Goal: Information Seeking & Learning: Learn about a topic

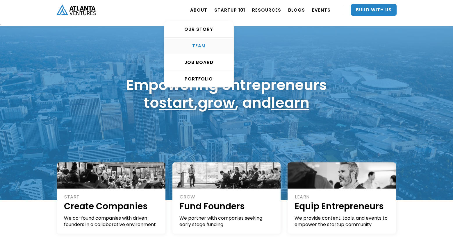
click at [207, 45] on div "TEAM" at bounding box center [198, 46] width 69 height 6
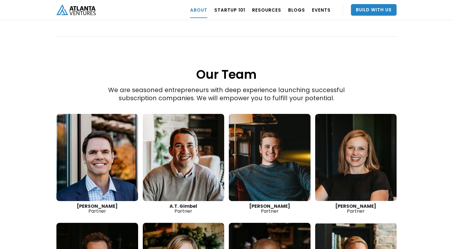
scroll to position [768, 0]
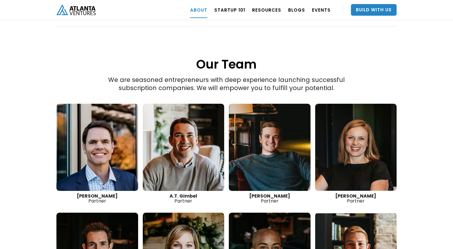
click at [103, 146] on link at bounding box center [97, 147] width 82 height 87
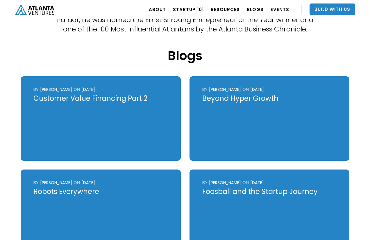
scroll to position [304, 0]
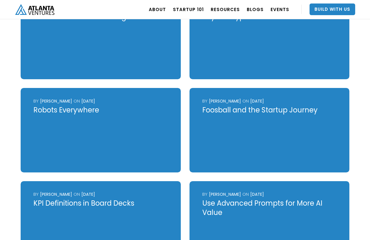
click at [89, 109] on div "Robots Everywhere" at bounding box center [100, 109] width 135 height 9
